Goal: Information Seeking & Learning: Check status

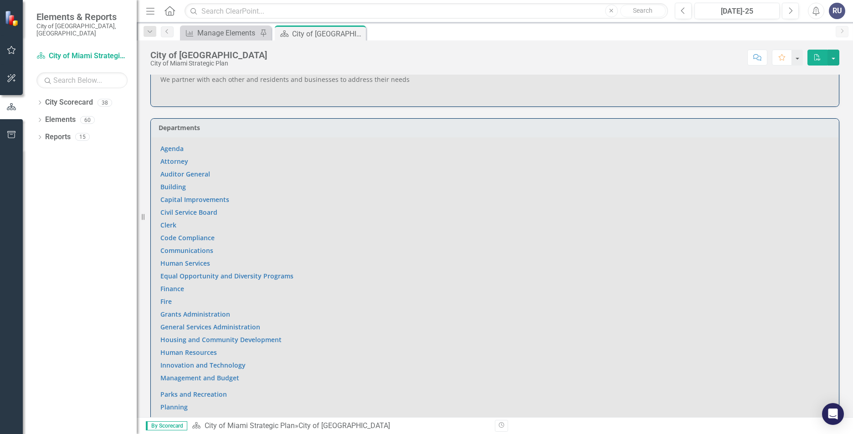
scroll to position [501, 0]
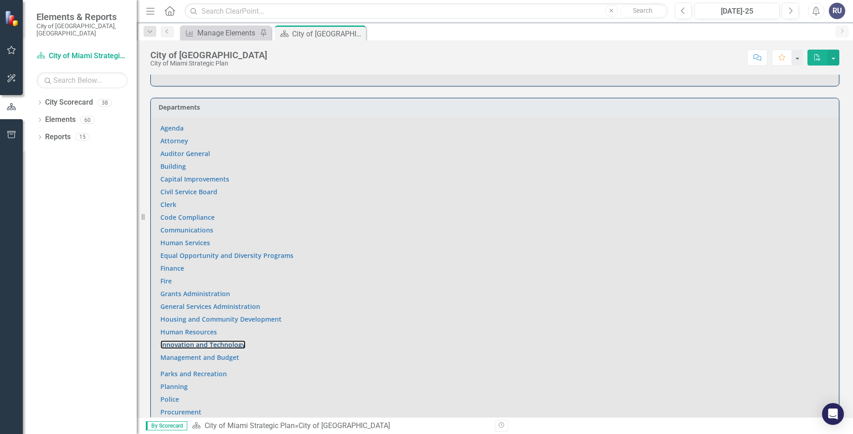
click at [180, 341] on link "Innovation and Technology" at bounding box center [202, 345] width 85 height 9
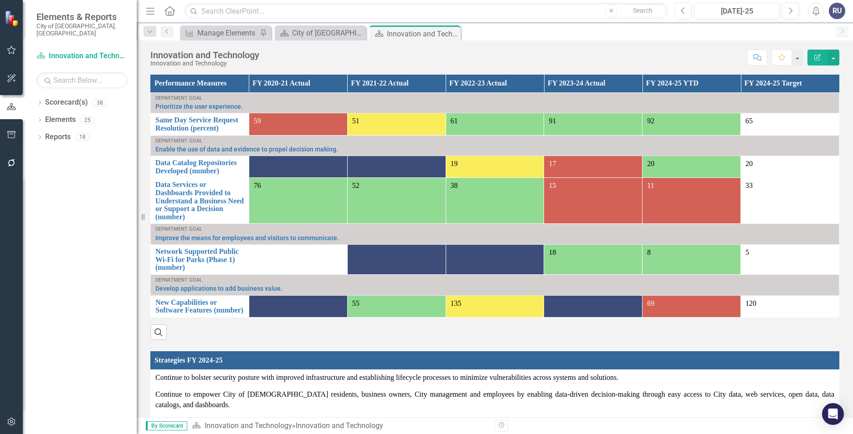
scroll to position [564, 0]
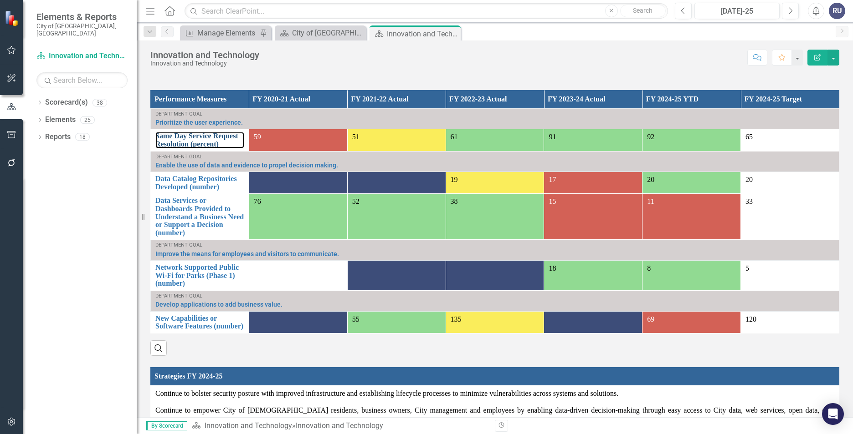
click at [196, 132] on link "Same Day Service Request Resolution (percent)" at bounding box center [199, 140] width 89 height 16
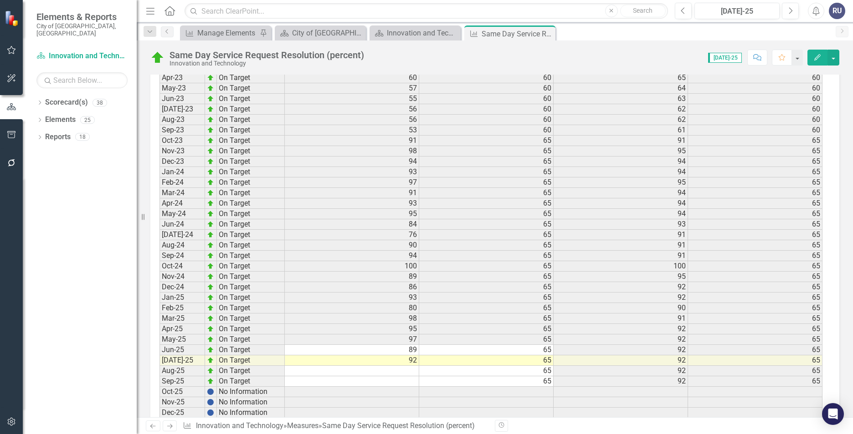
scroll to position [1184, 0]
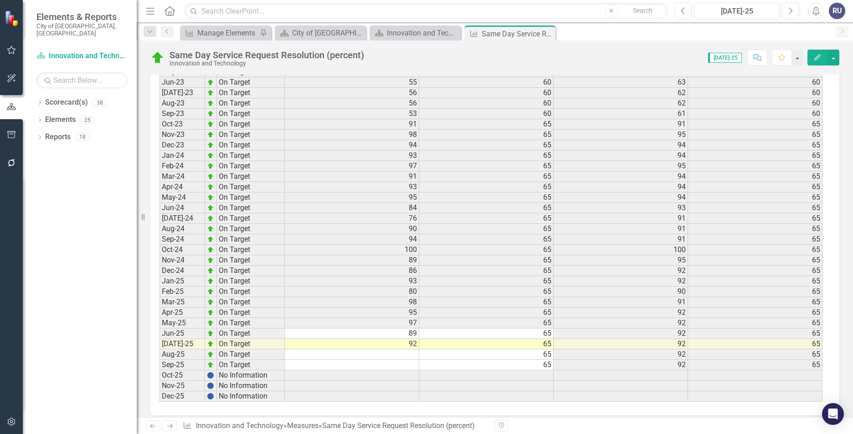
click at [357, 198] on td "95" at bounding box center [352, 198] width 134 height 10
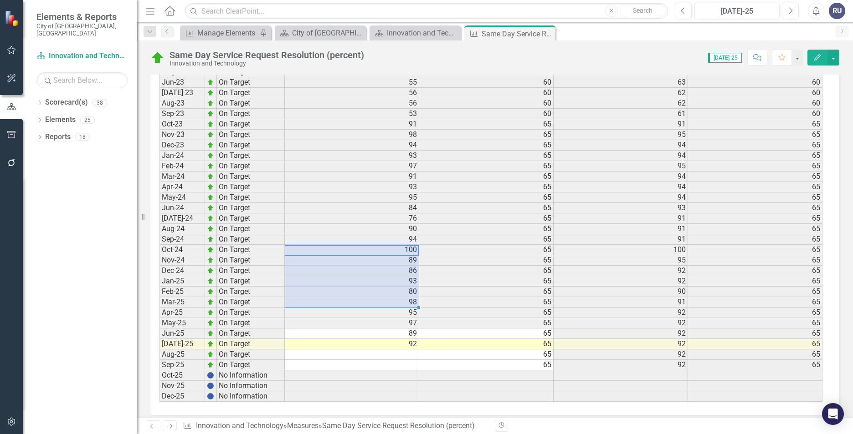
drag, startPoint x: 376, startPoint y: 246, endPoint x: 382, endPoint y: 307, distance: 60.9
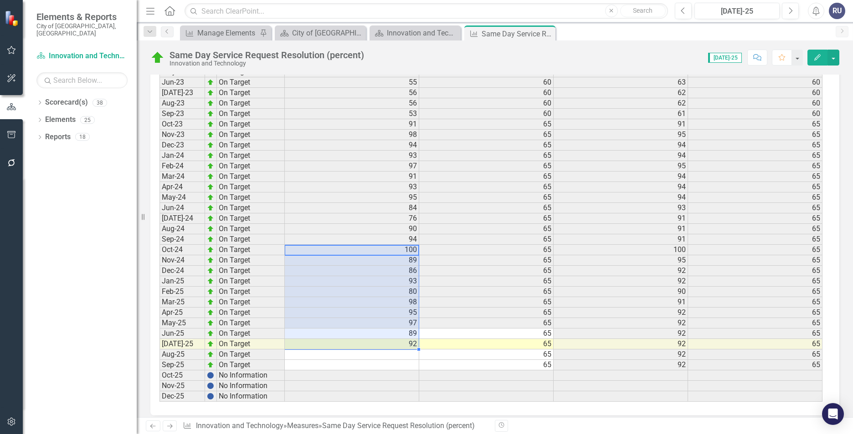
drag, startPoint x: 346, startPoint y: 248, endPoint x: 373, endPoint y: 344, distance: 99.2
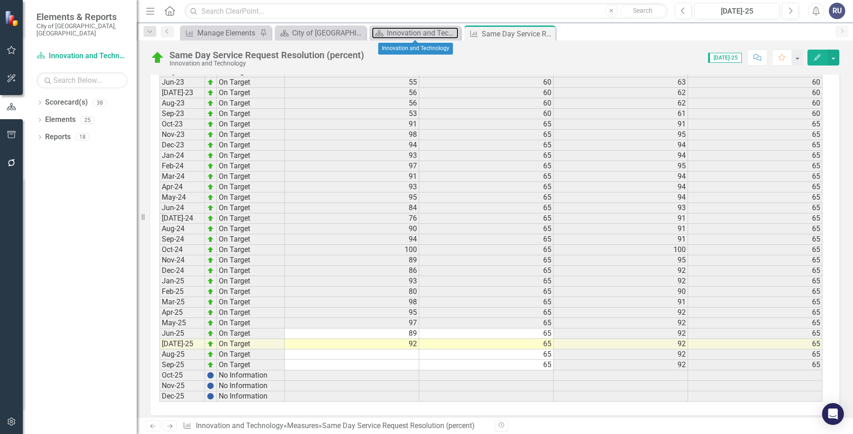
click at [405, 34] on div "Innovation and Technology" at bounding box center [423, 32] width 72 height 11
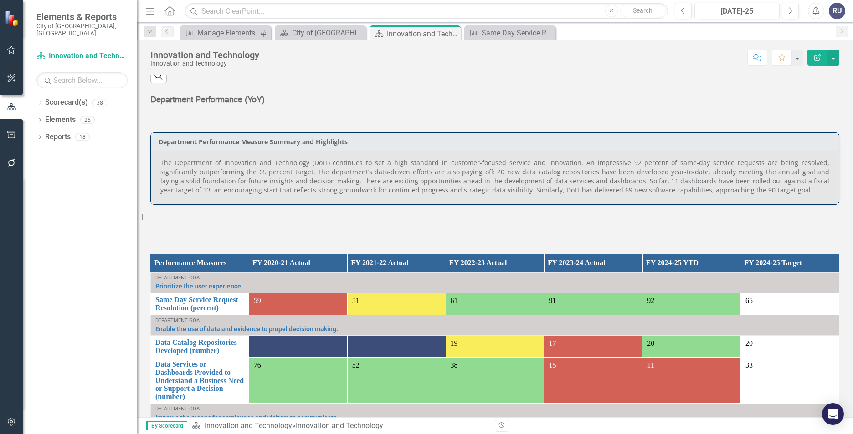
scroll to position [501, 0]
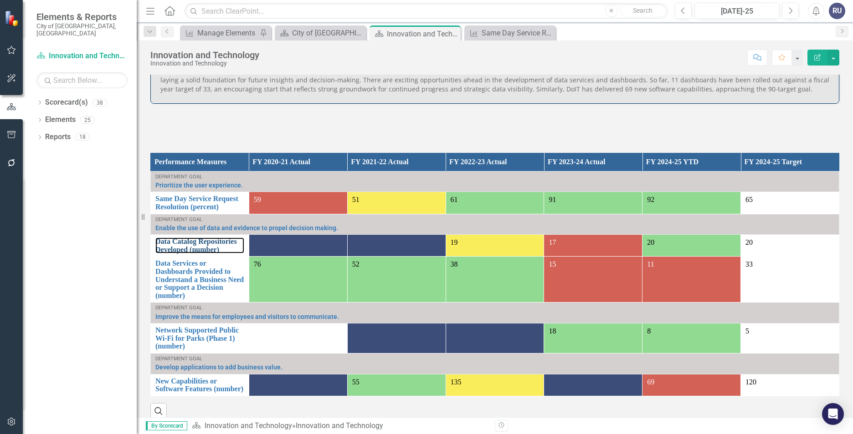
click at [200, 240] on link "Data Catalog Repositories Developed (number)" at bounding box center [199, 246] width 89 height 16
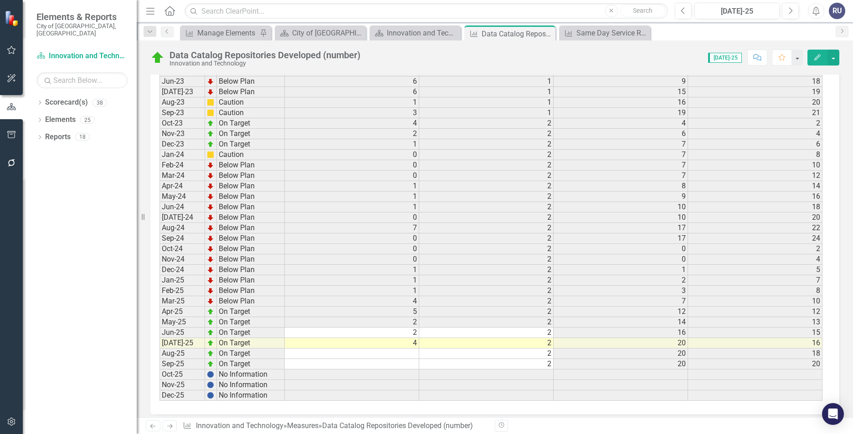
scroll to position [1216, 0]
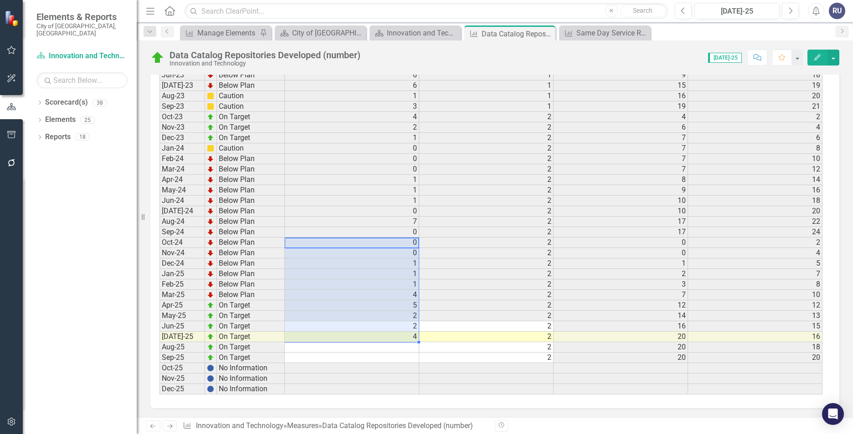
drag, startPoint x: 334, startPoint y: 245, endPoint x: 363, endPoint y: 337, distance: 96.2
drag, startPoint x: 368, startPoint y: 242, endPoint x: 385, endPoint y: 335, distance: 94.5
click at [598, 32] on div "Same Day Service Request Resolution (percent)" at bounding box center [612, 32] width 72 height 11
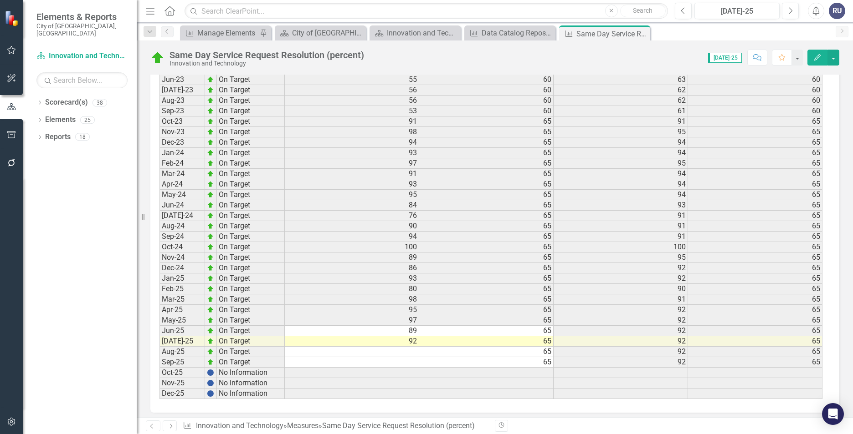
scroll to position [1191, 0]
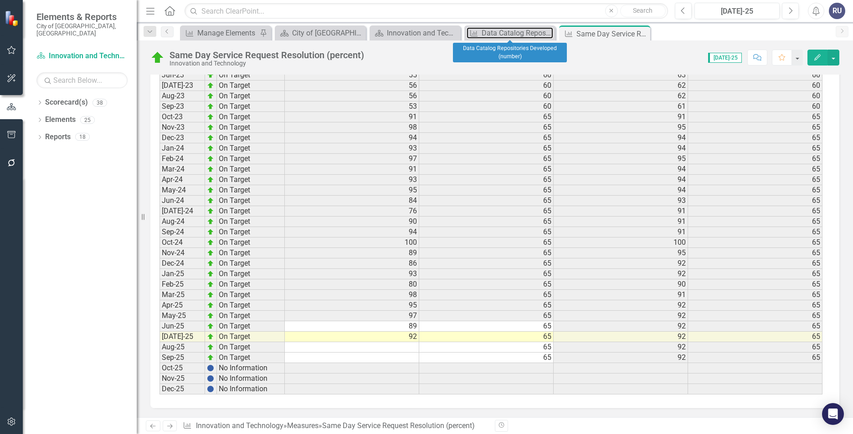
click at [513, 34] on div "Data Catalog Repositories Developed (number)" at bounding box center [517, 32] width 72 height 11
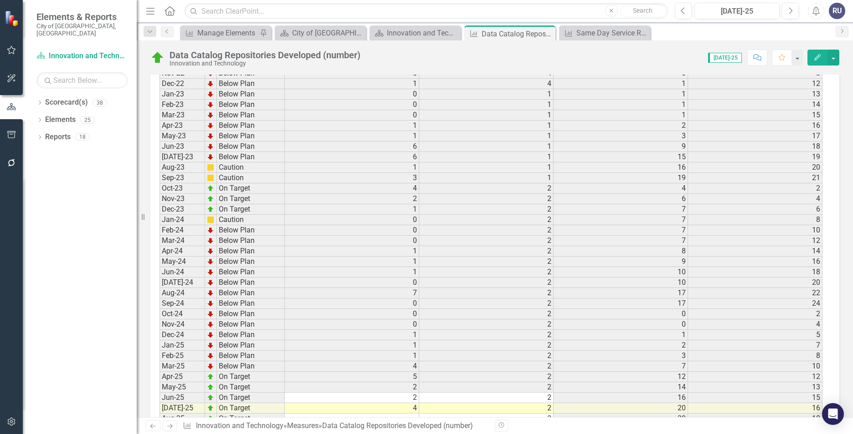
scroll to position [1216, 0]
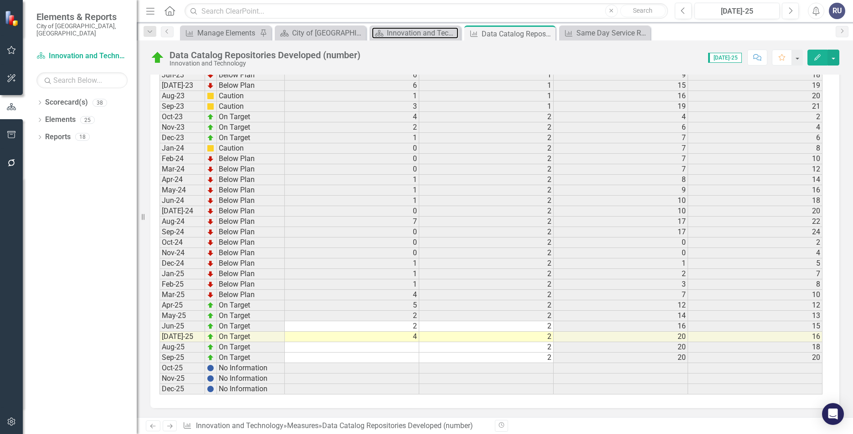
click at [420, 35] on div "Innovation and Technology" at bounding box center [423, 32] width 72 height 11
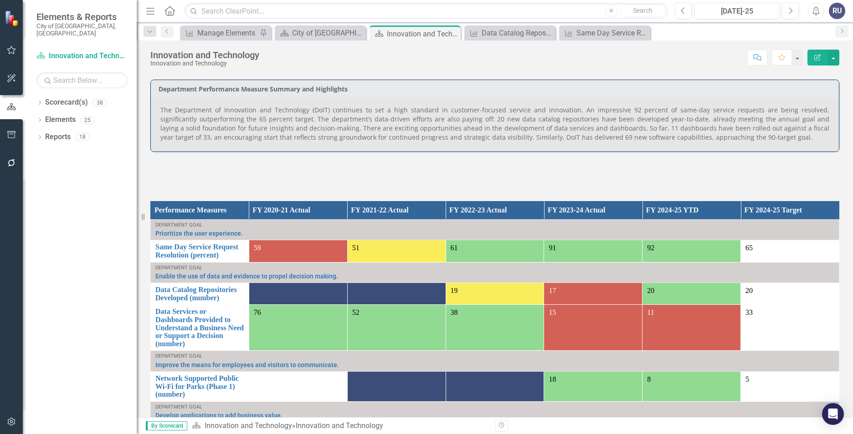
scroll to position [455, 0]
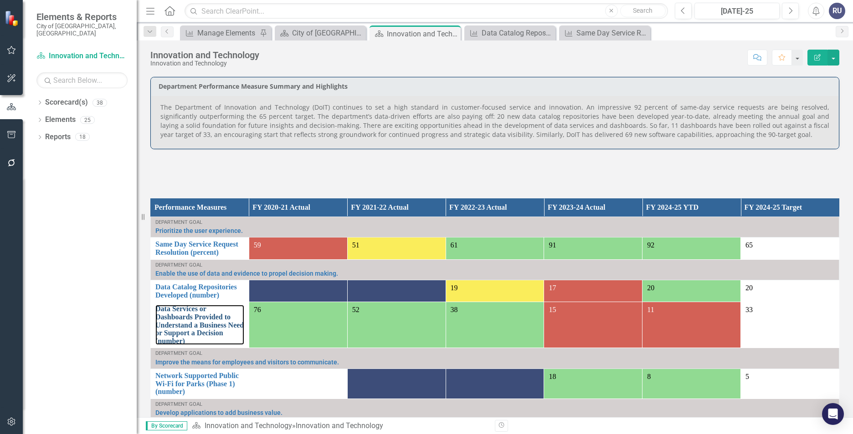
click at [198, 315] on link "Data Services or Dashboards Provided to Understand a Business Need or Support a…" at bounding box center [199, 325] width 89 height 40
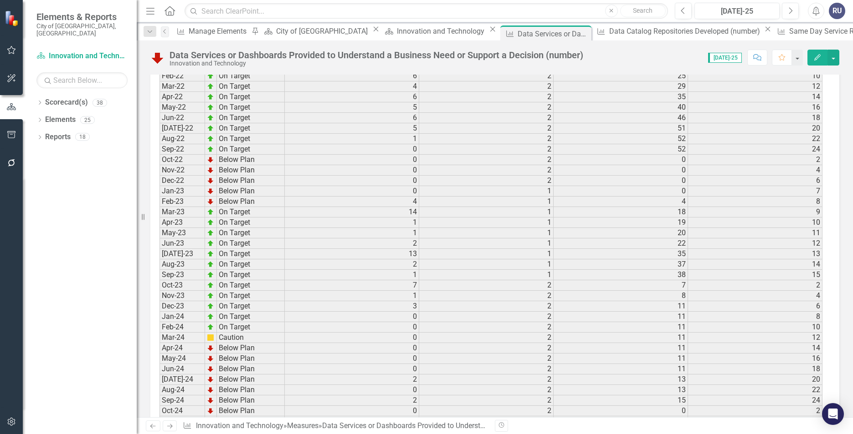
scroll to position [1216, 0]
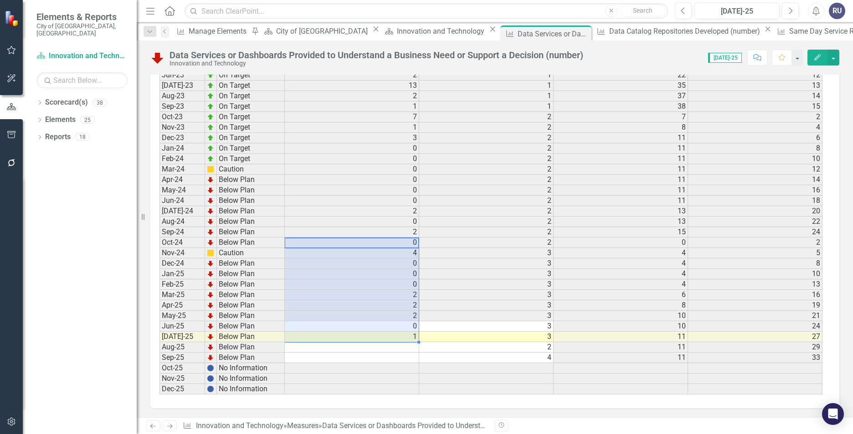
drag, startPoint x: 393, startPoint y: 240, endPoint x: 383, endPoint y: 332, distance: 92.6
